Goal: Entertainment & Leisure: Consume media (video, audio)

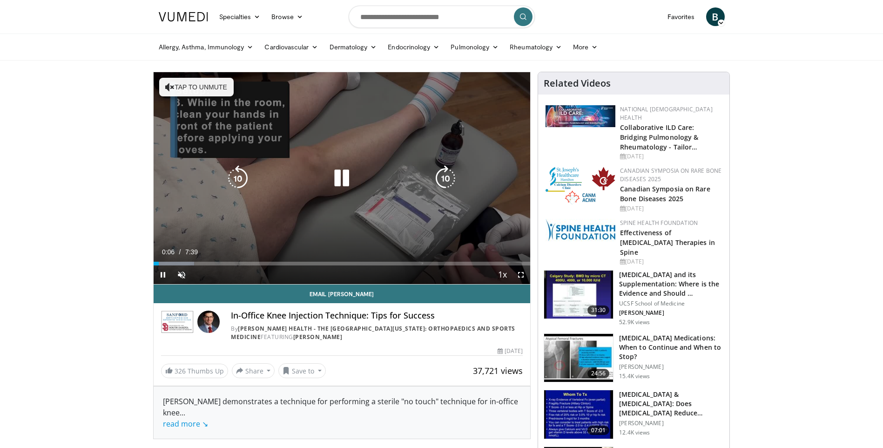
click at [439, 174] on icon "Video Player" at bounding box center [445, 178] width 26 height 26
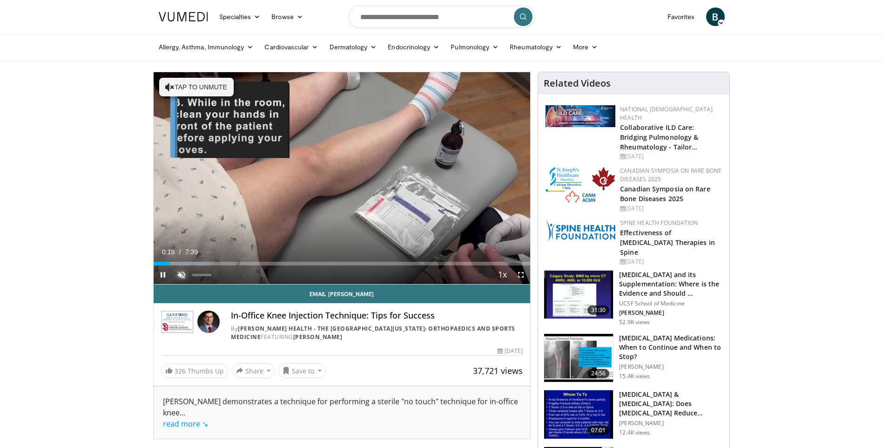
click at [180, 275] on span "Video Player" at bounding box center [181, 274] width 19 height 19
drag, startPoint x: 174, startPoint y: 263, endPoint x: 237, endPoint y: 268, distance: 63.0
click at [237, 268] on div "Current Time 1:42 / Duration 7:39 Play Mute Loaded : 36.72% 1:42 1:00 Stream Ty…" at bounding box center [342, 274] width 377 height 19
drag, startPoint x: 195, startPoint y: 275, endPoint x: 199, endPoint y: 275, distance: 4.7
click at [199, 275] on div "37%" at bounding box center [199, 275] width 1 height 2
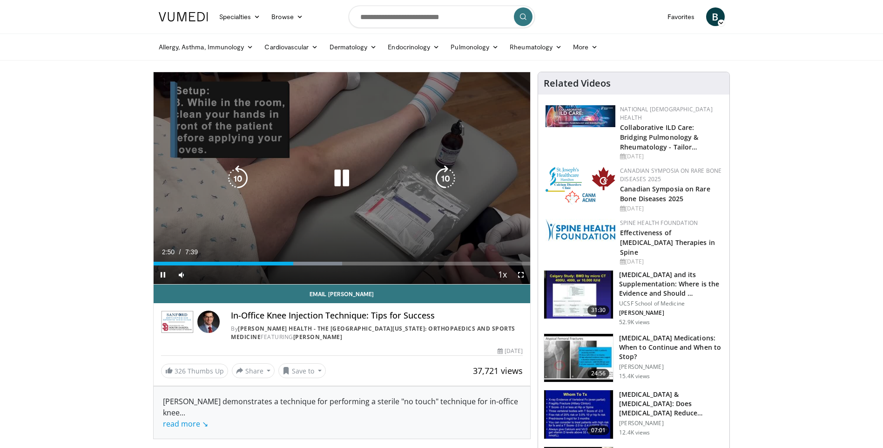
click at [444, 180] on icon "Video Player" at bounding box center [445, 178] width 26 height 26
click at [445, 176] on icon "Video Player" at bounding box center [445, 178] width 26 height 26
click at [446, 177] on icon "Video Player" at bounding box center [445, 178] width 26 height 26
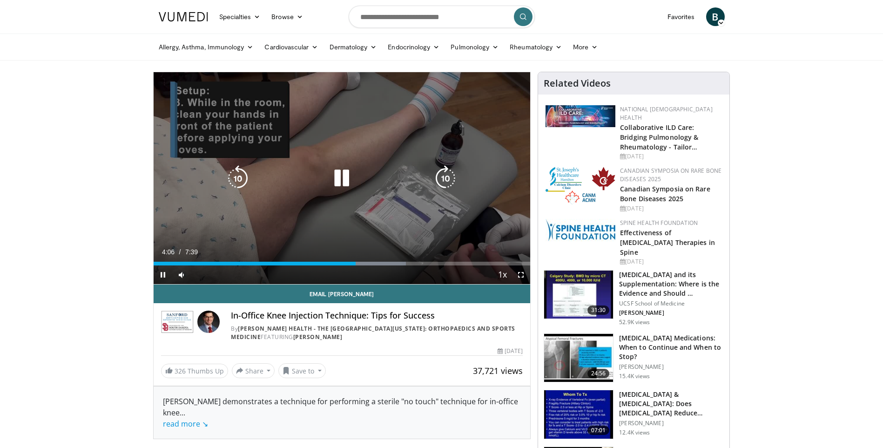
click at [446, 177] on icon "Video Player" at bounding box center [445, 178] width 26 height 26
click at [452, 180] on icon "Video Player" at bounding box center [445, 178] width 26 height 26
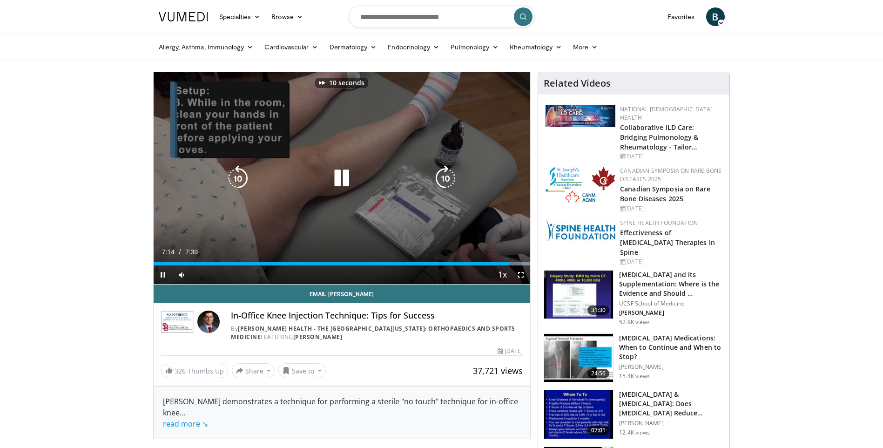
click at [450, 180] on icon "Video Player" at bounding box center [445, 178] width 26 height 26
